Goal: Navigation & Orientation: Find specific page/section

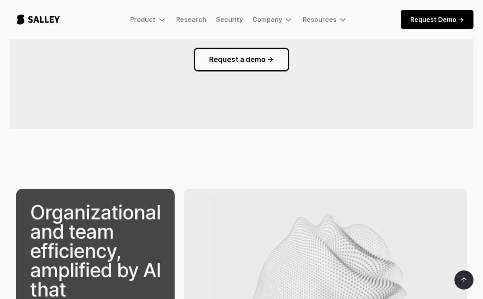
scroll to position [992, 0]
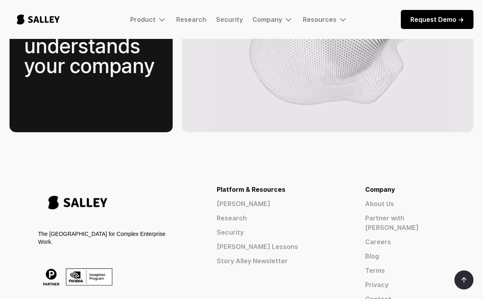
scroll to position [1332, 0]
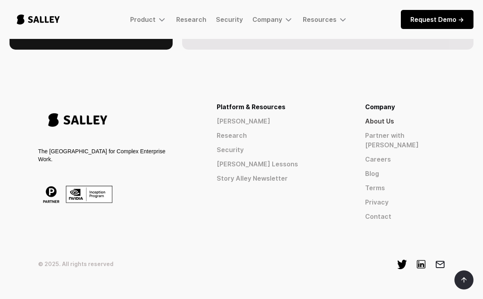
click at [409, 116] on link "About Us" at bounding box center [405, 121] width 80 height 10
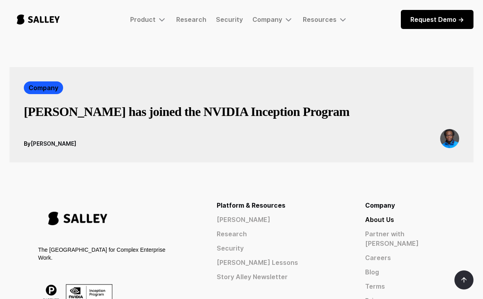
scroll to position [1415, 0]
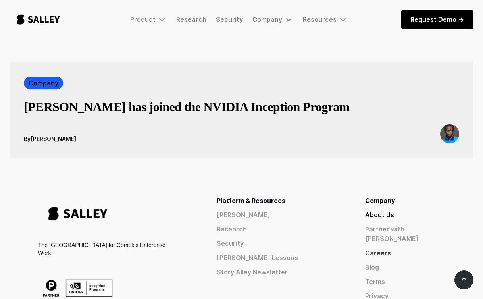
click at [402, 248] on link "Careers" at bounding box center [405, 253] width 80 height 10
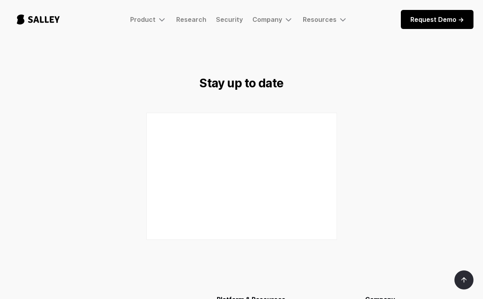
scroll to position [1133, 0]
